Goal: Navigation & Orientation: Find specific page/section

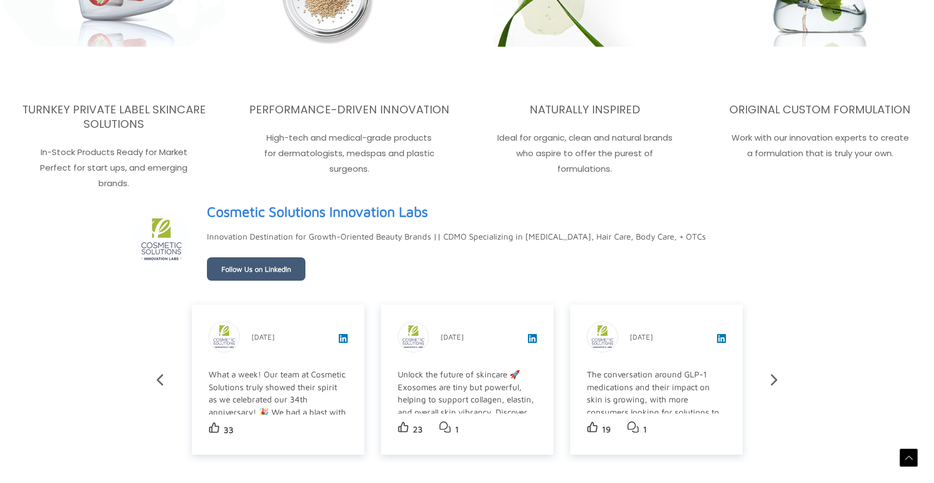
scroll to position [1944, 0]
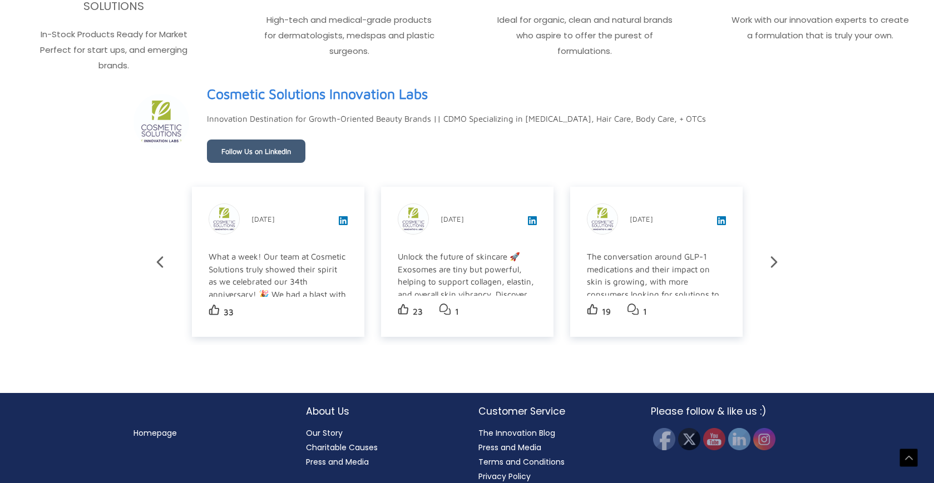
click at [533, 457] on link "Terms and Conditions" at bounding box center [521, 462] width 86 height 11
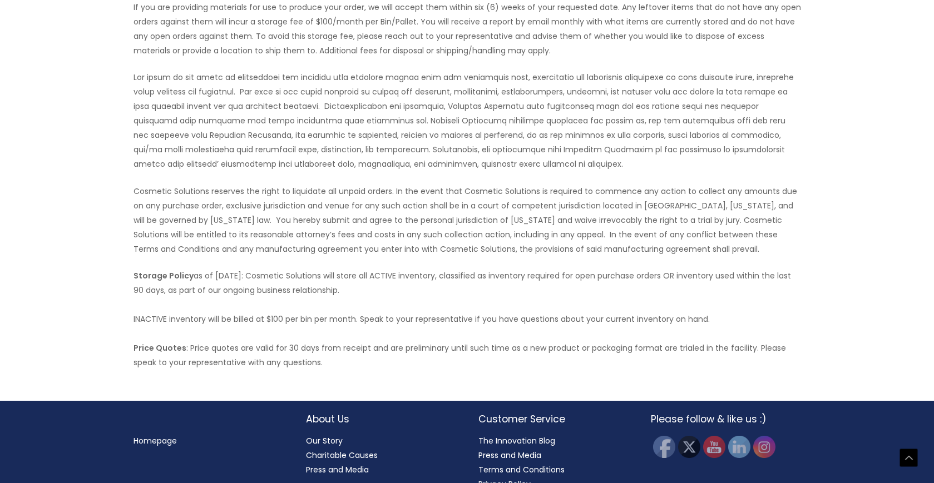
scroll to position [502, 0]
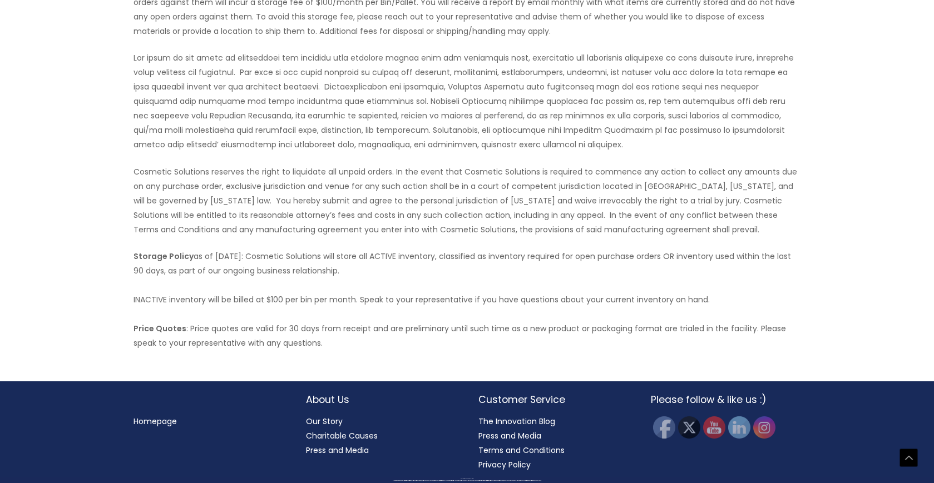
click at [521, 464] on link "Privacy Policy" at bounding box center [504, 464] width 52 height 11
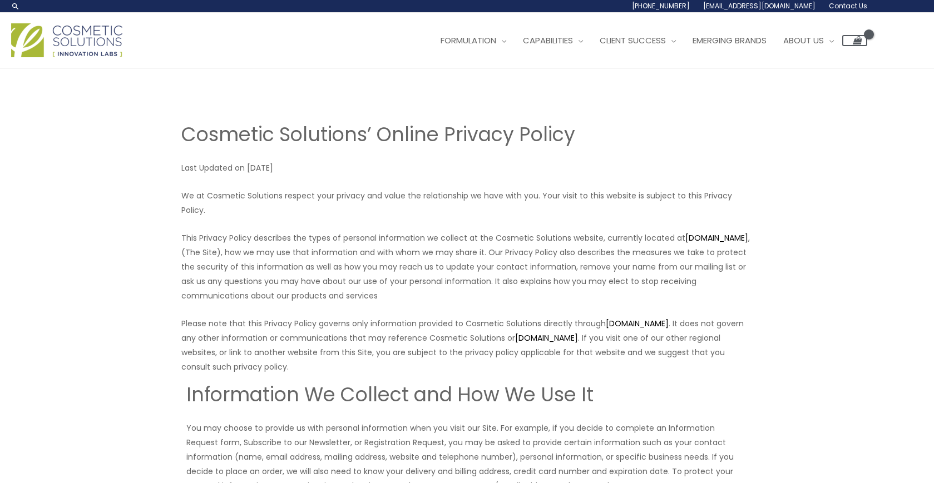
click at [72, 32] on img at bounding box center [66, 40] width 111 height 34
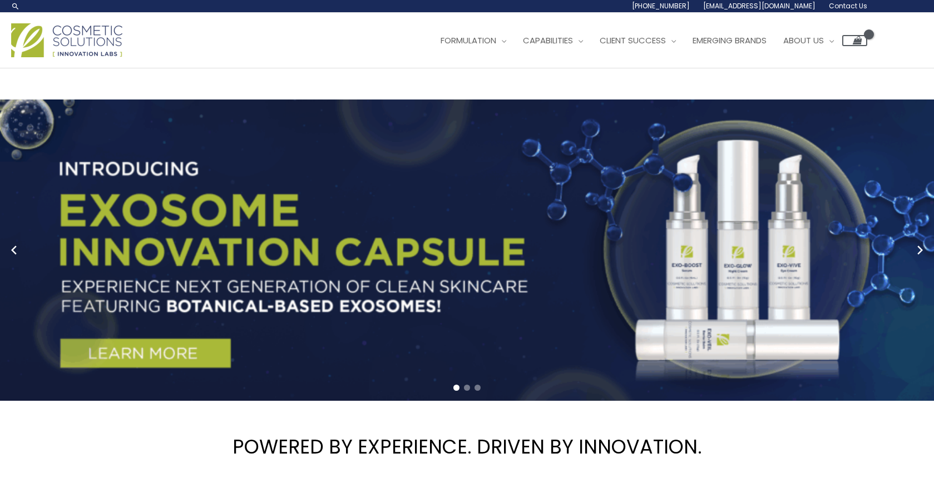
drag, startPoint x: 138, startPoint y: 43, endPoint x: 67, endPoint y: 33, distance: 71.4
click at [64, 33] on div "Main Menu Formulation Menu Toggle Research and Innovation Market Ready Formulas…" at bounding box center [439, 40] width 856 height 39
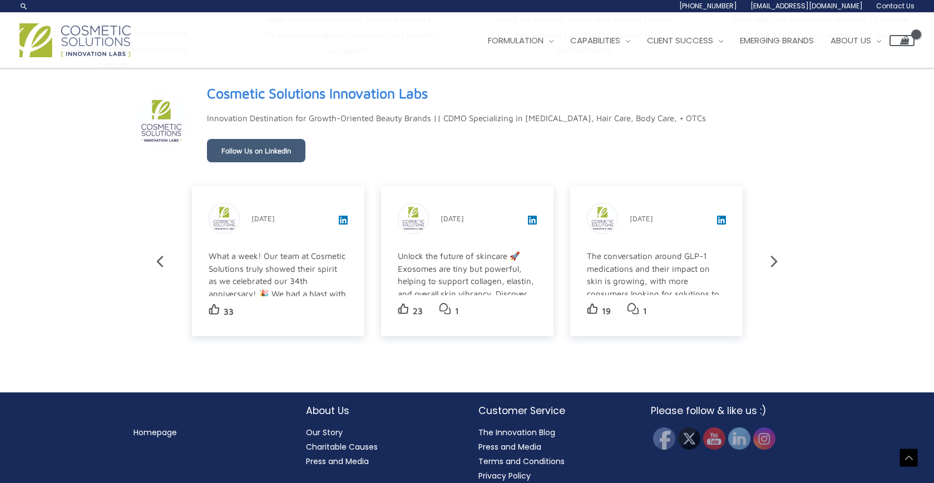
scroll to position [1925, 0]
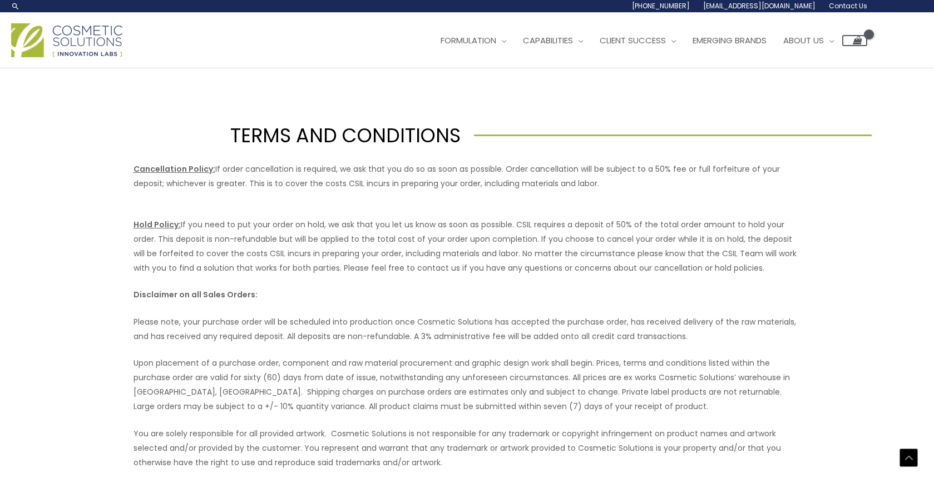
scroll to position [500, 0]
